Goal: Task Accomplishment & Management: Use online tool/utility

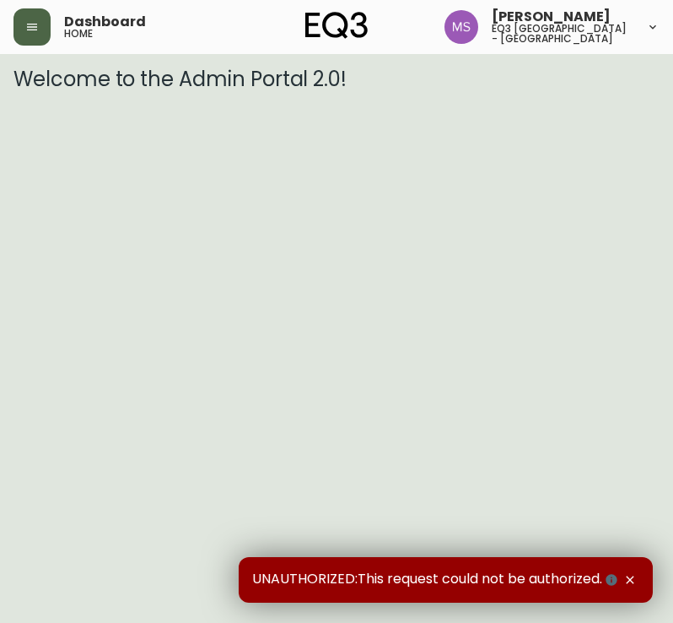
click at [26, 35] on button "button" at bounding box center [32, 26] width 37 height 37
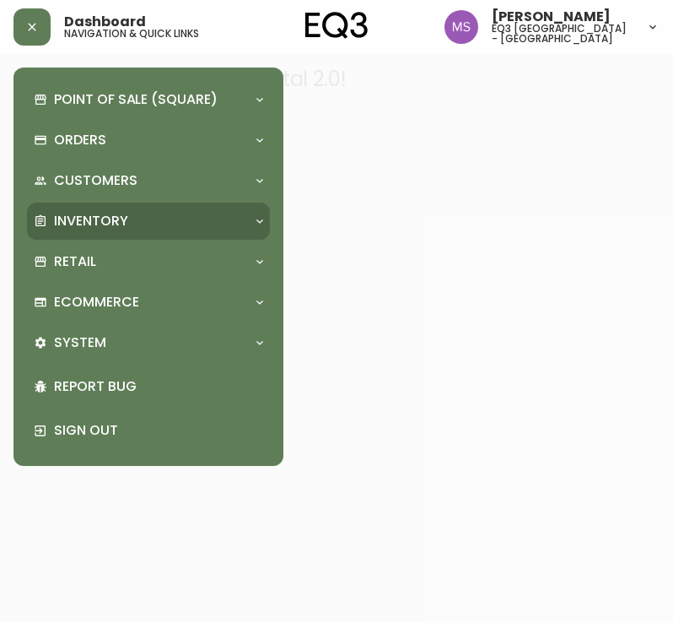
click at [147, 214] on div "Inventory" at bounding box center [140, 221] width 213 height 19
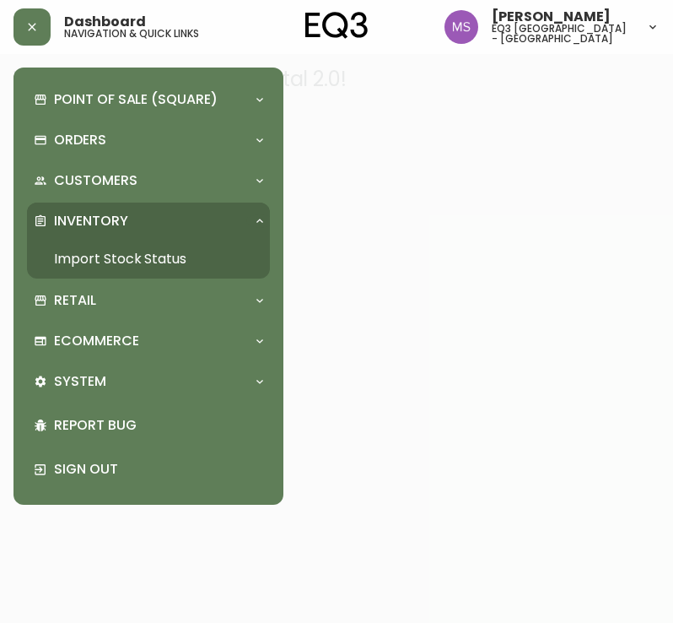
click at [143, 259] on link "Import Stock Status" at bounding box center [148, 259] width 243 height 39
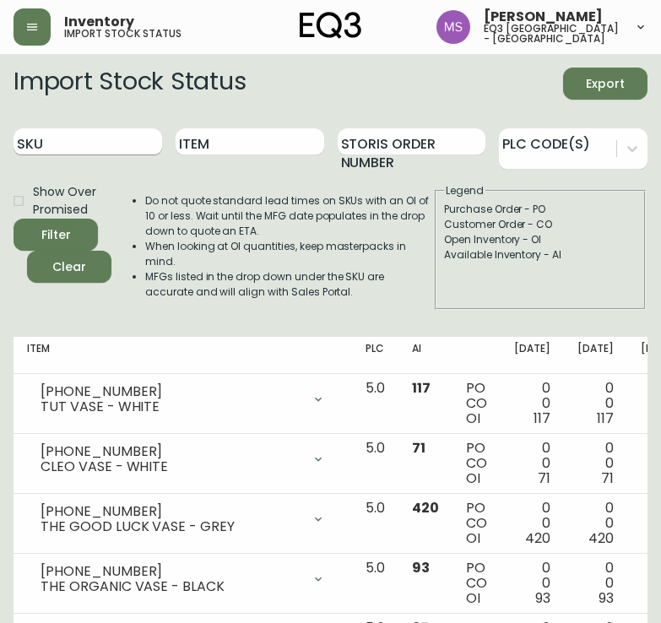
click at [118, 150] on input "SKU" at bounding box center [88, 141] width 149 height 27
paste input "[PHONE_NUMBER]"
type input "[PHONE_NUMBER]"
click at [14, 219] on button "Filter" at bounding box center [56, 235] width 84 height 32
